Goal: Transaction & Acquisition: Purchase product/service

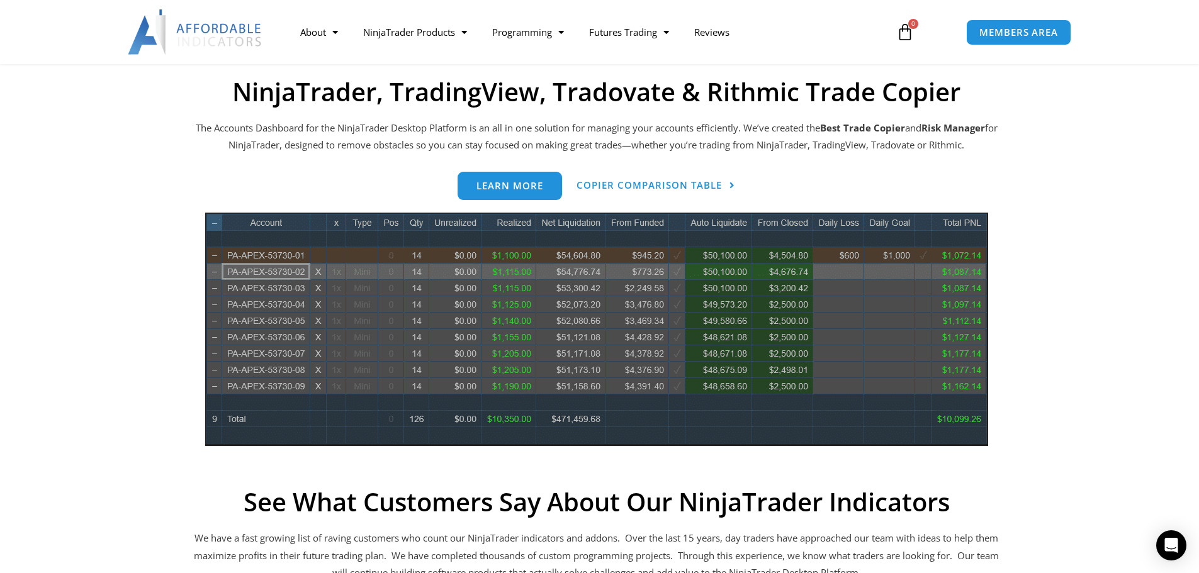
scroll to position [566, 0]
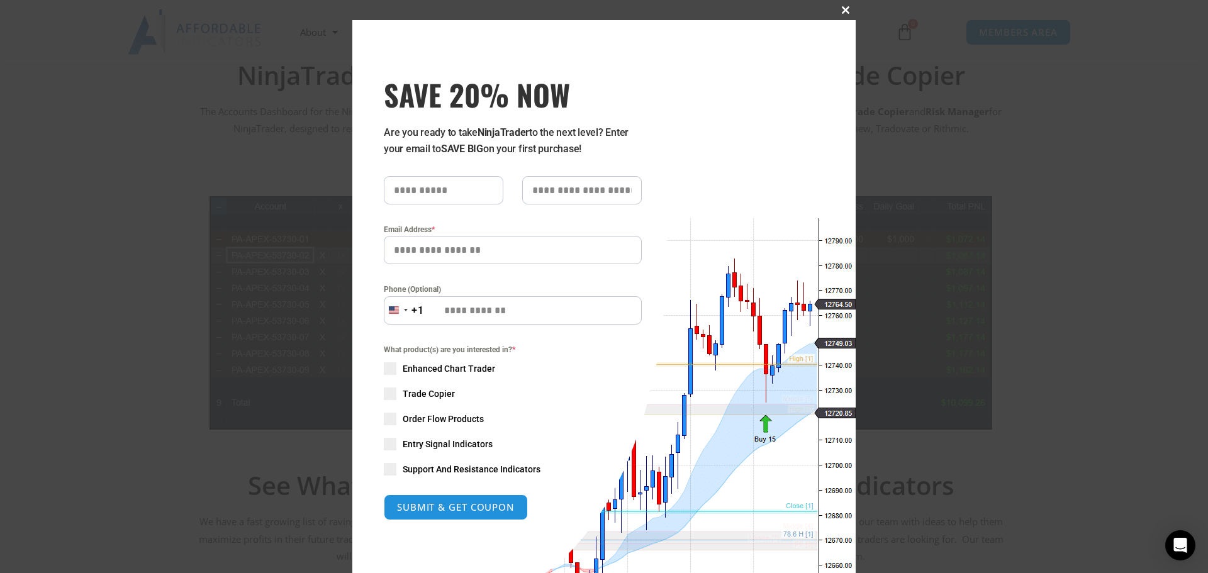
click at [842, 8] on span "SAVE 20% NOW popup" at bounding box center [846, 10] width 20 height 8
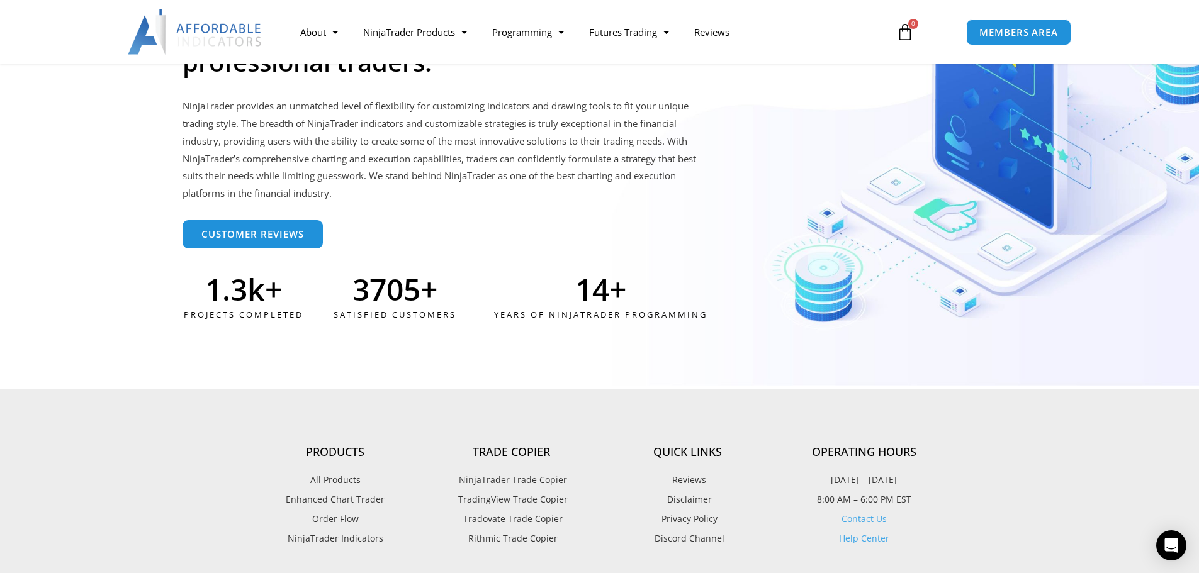
scroll to position [3209, 0]
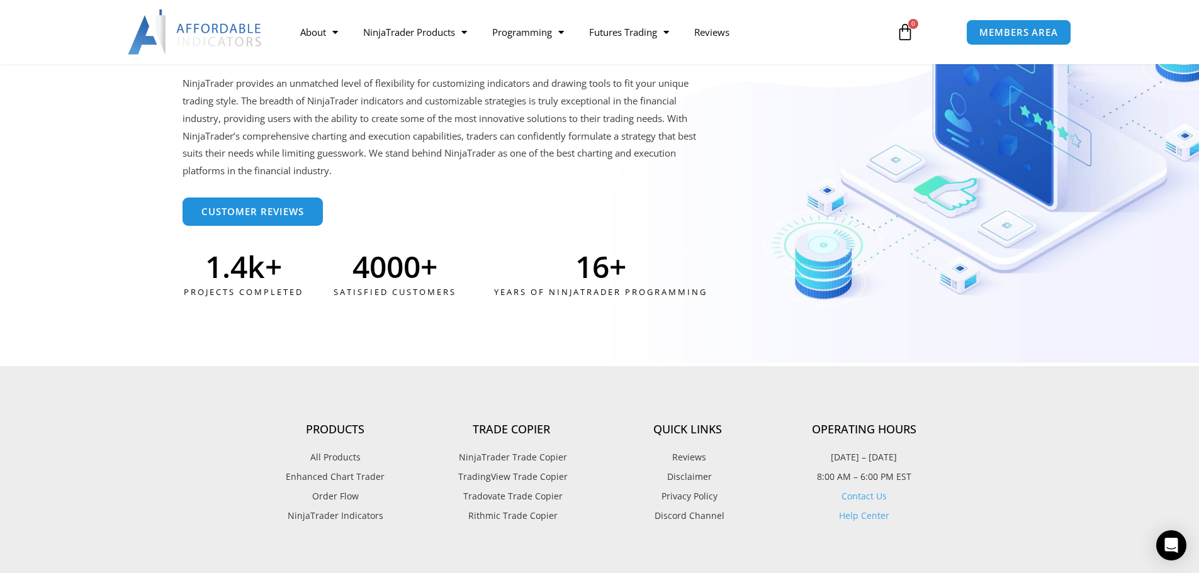
click at [536, 498] on span "Tradovate Trade Copier" at bounding box center [511, 496] width 103 height 16
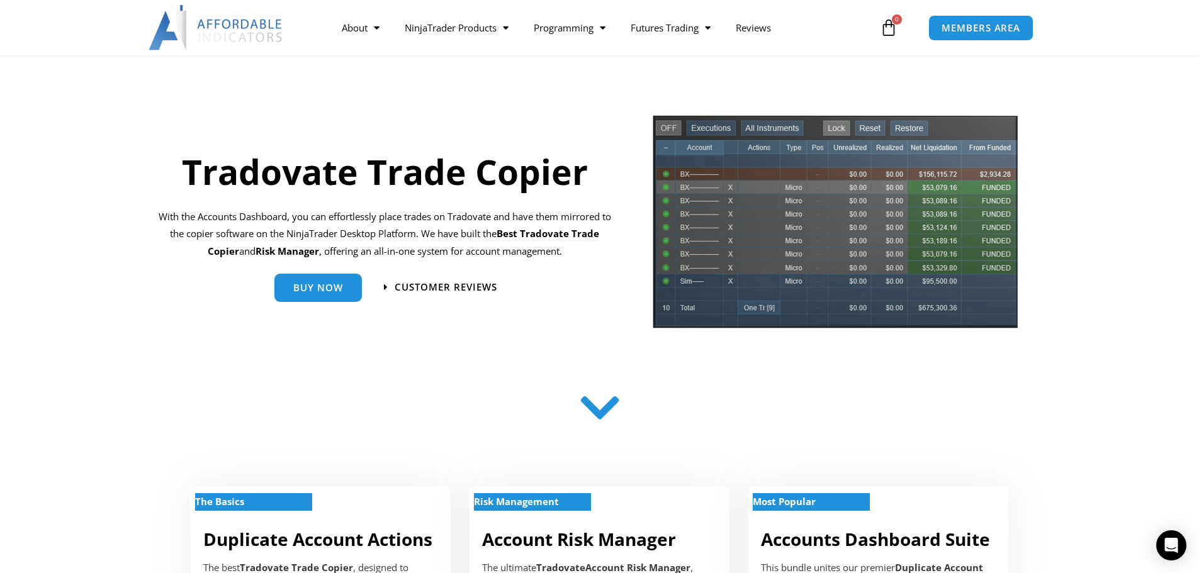
scroll to position [63, 0]
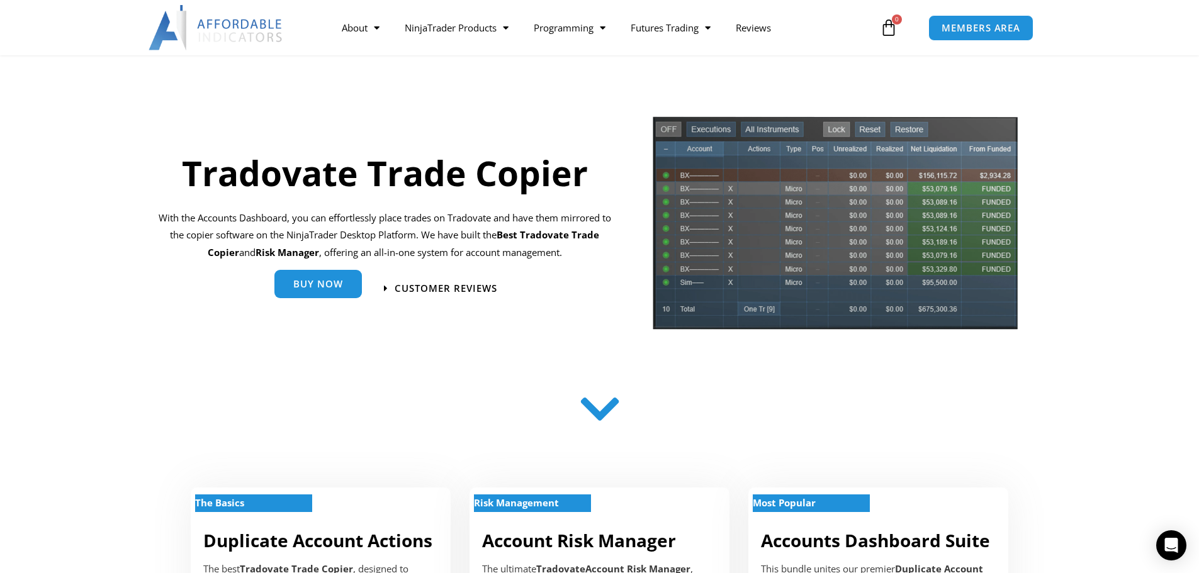
click at [340, 294] on link "Buy Now" at bounding box center [317, 284] width 87 height 28
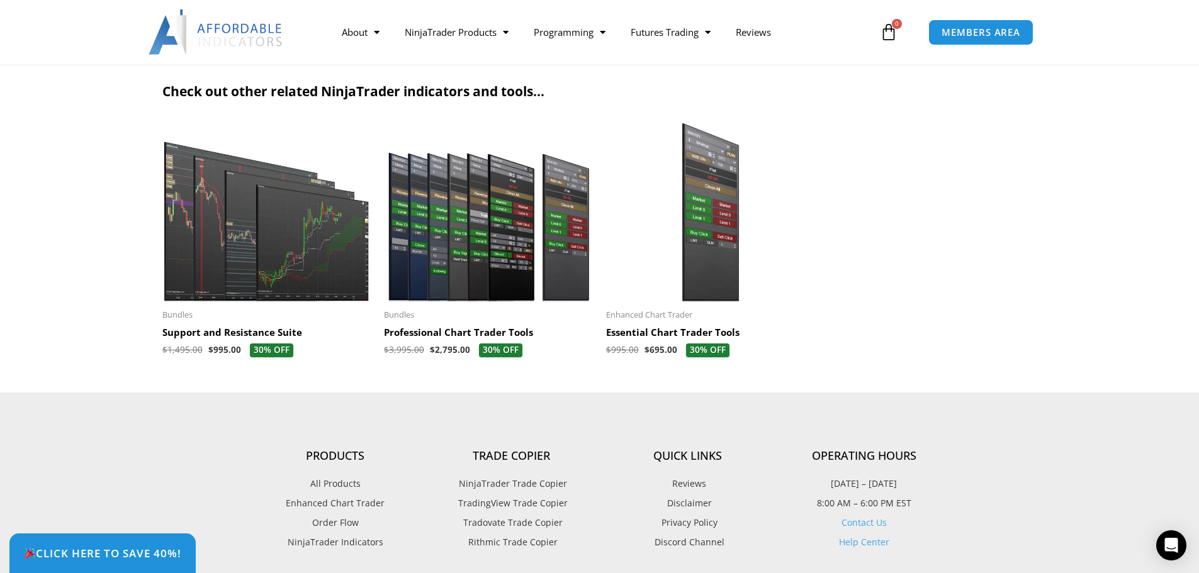
scroll to position [2831, 0]
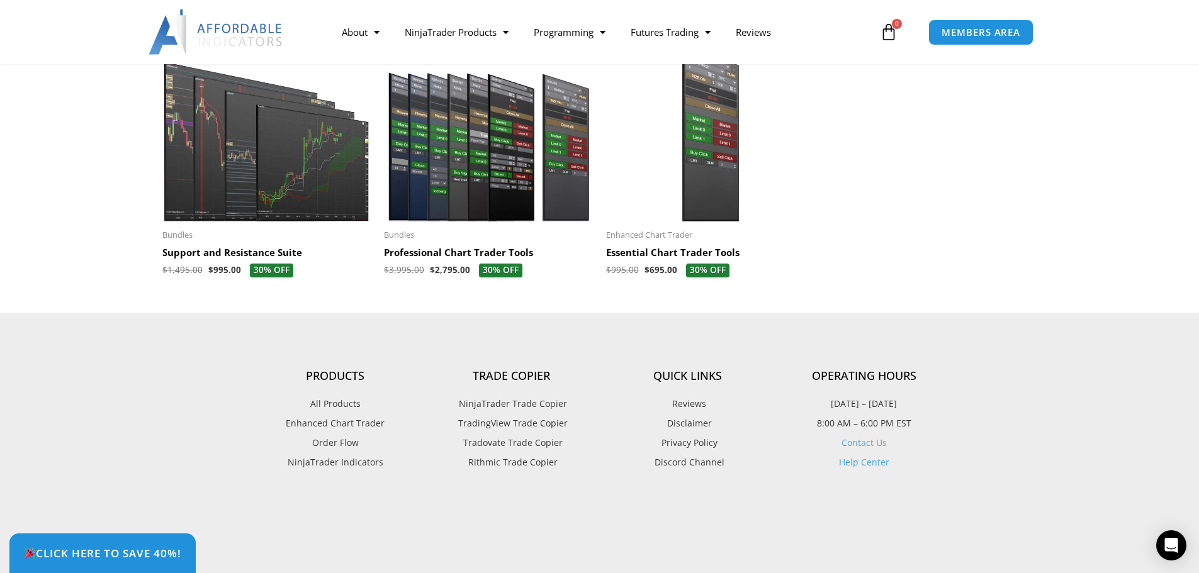
click at [553, 403] on span "NinjaTrader Trade Copier" at bounding box center [511, 404] width 111 height 16
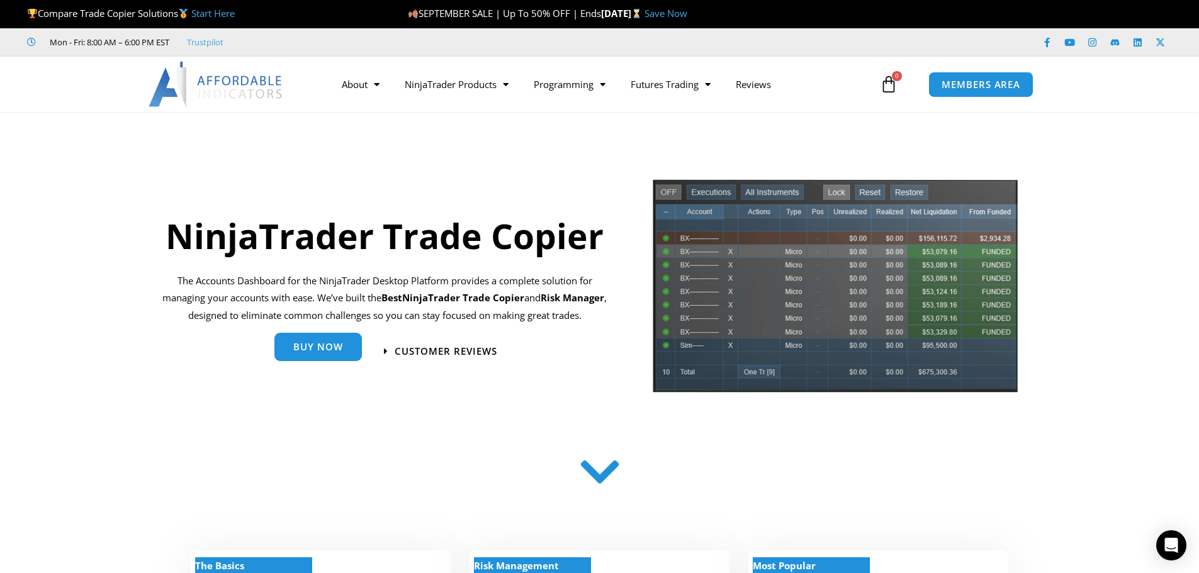
click at [335, 354] on link "Buy Now" at bounding box center [317, 347] width 87 height 28
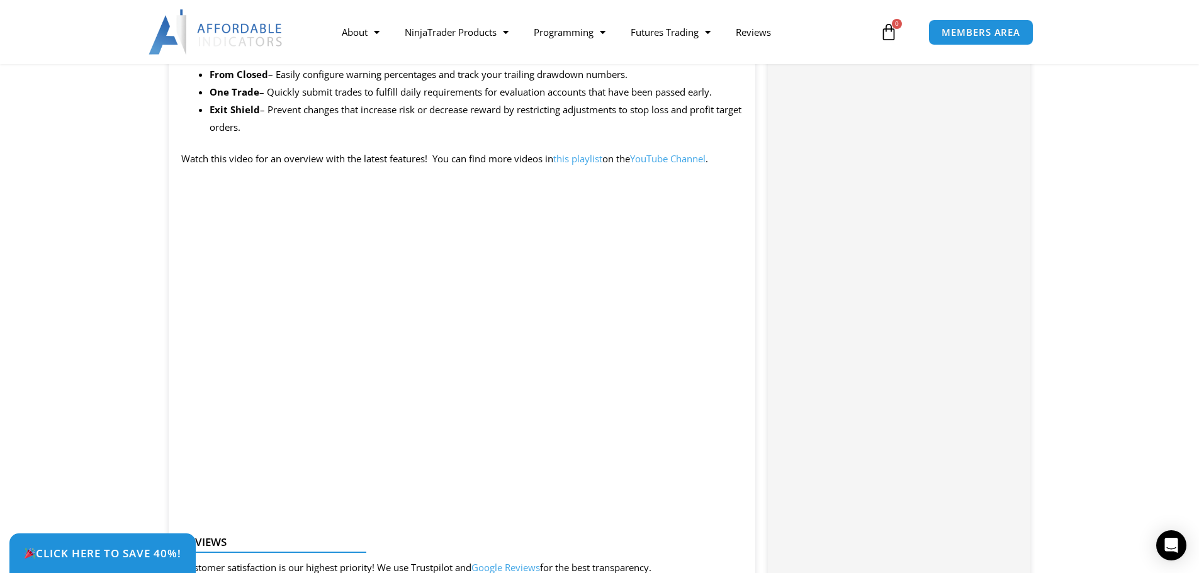
scroll to position [1258, 0]
